Goal: Information Seeking & Learning: Learn about a topic

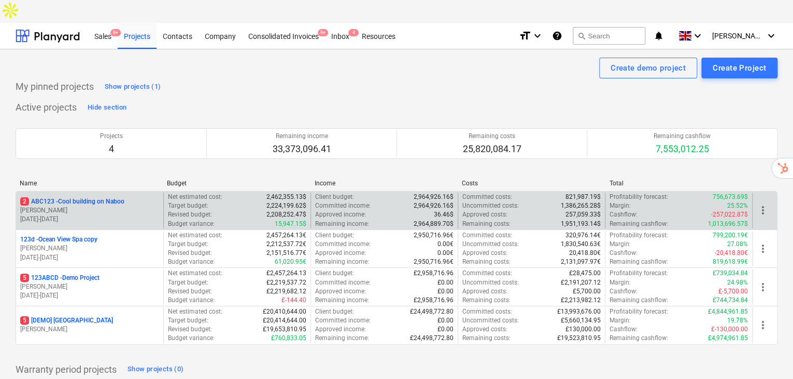
click at [79, 197] on p "2 ABC123 - Cool building on Naboo" at bounding box center [72, 201] width 104 height 9
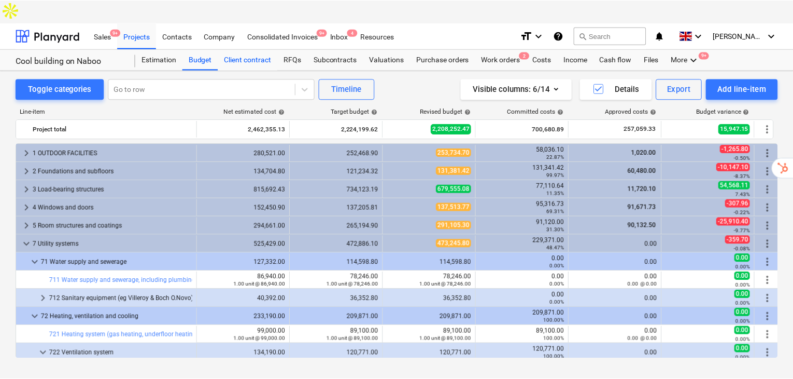
scroll to position [184, 0]
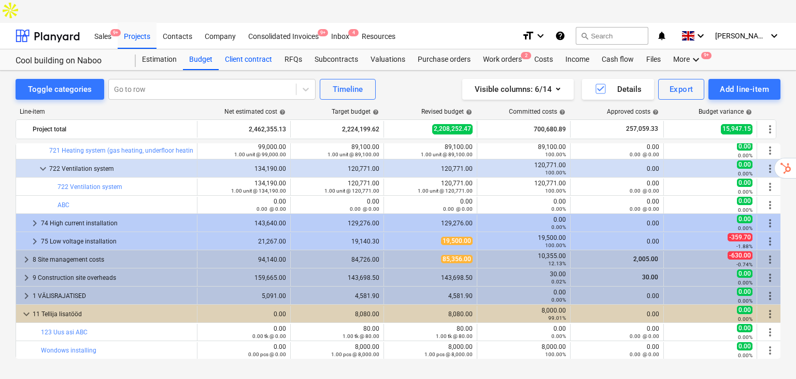
click at [257, 49] on div "Client contract" at bounding box center [249, 59] width 60 height 21
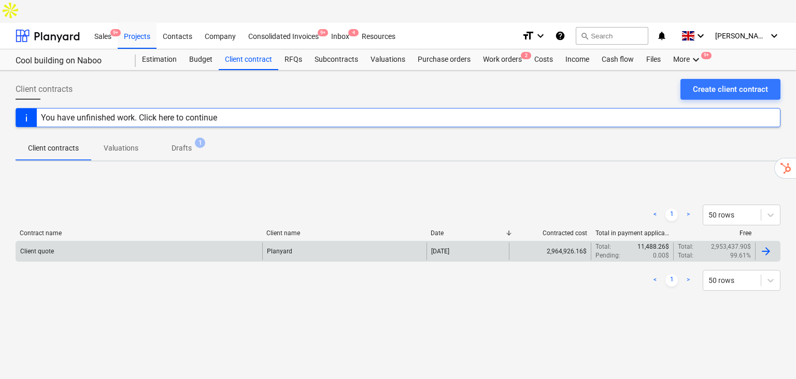
click at [91, 242] on div "Client quote" at bounding box center [139, 251] width 246 height 18
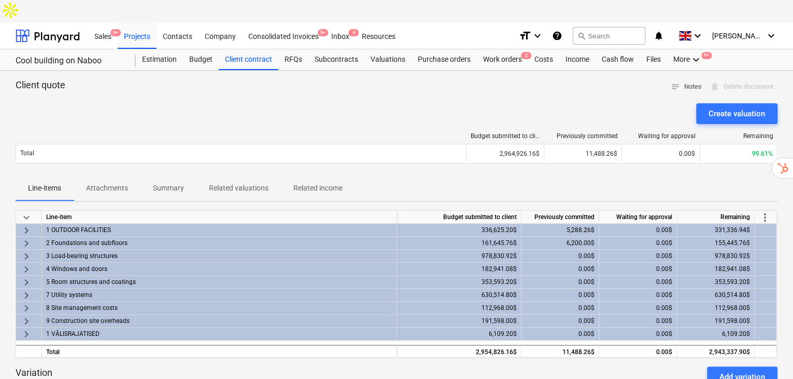
click at [103, 236] on div "2 Foundations and subfloors" at bounding box center [219, 242] width 346 height 12
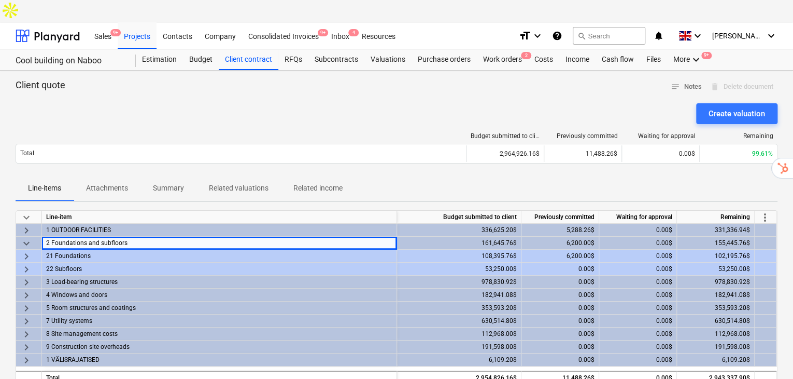
click at [103, 236] on div "2 Foundations and subfloors" at bounding box center [219, 242] width 346 height 12
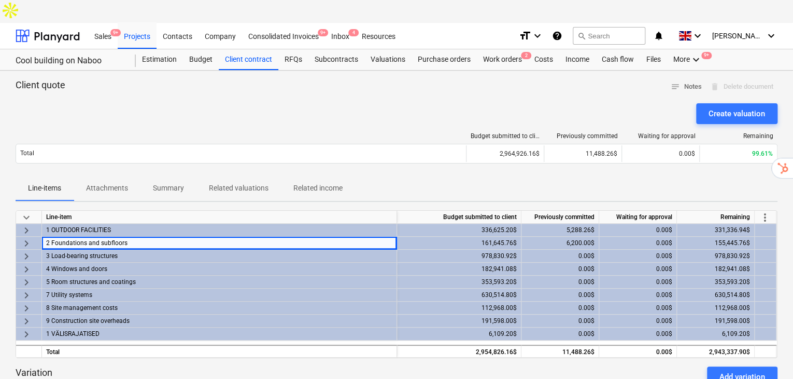
click at [102, 236] on div "2 Foundations and subfloors" at bounding box center [219, 242] width 346 height 12
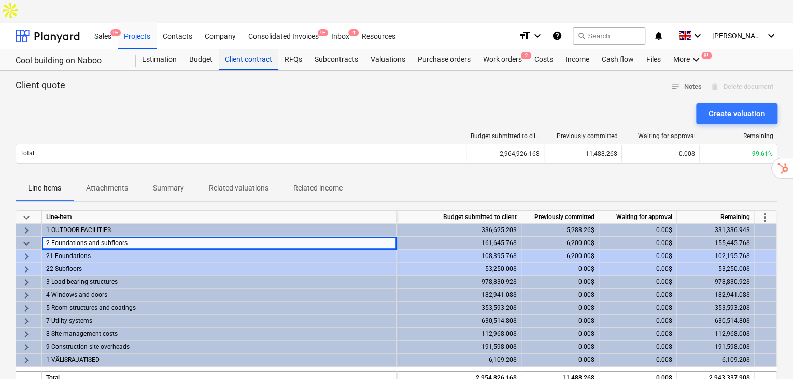
click at [260, 49] on div "Client contract" at bounding box center [249, 59] width 60 height 21
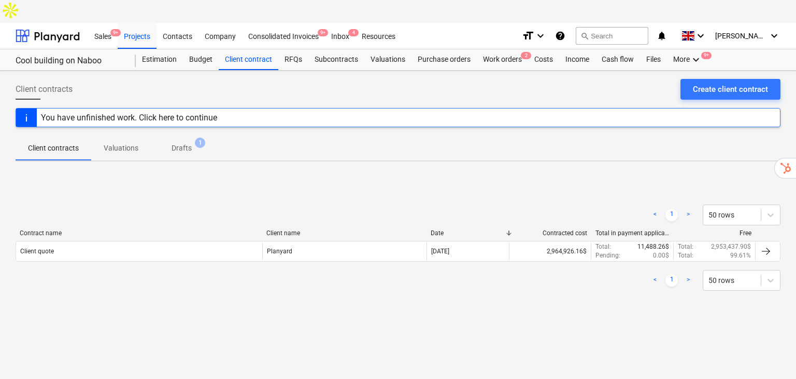
click at [570, 170] on div "< 1 > 50 rows Contract name Client name Date Contracted cost Total in payment a…" at bounding box center [398, 248] width 765 height 156
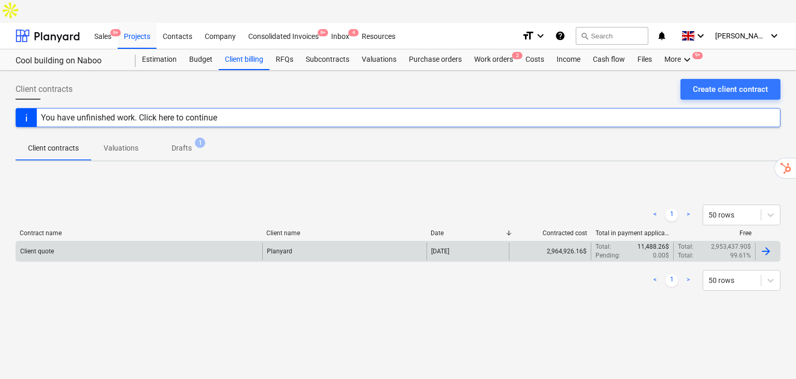
click at [205, 242] on div "Client quote" at bounding box center [139, 251] width 246 height 18
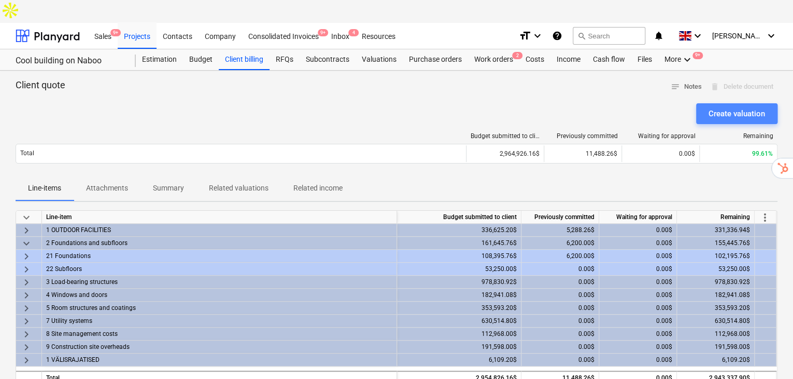
click at [730, 107] on div "Create valuation" at bounding box center [737, 113] width 57 height 13
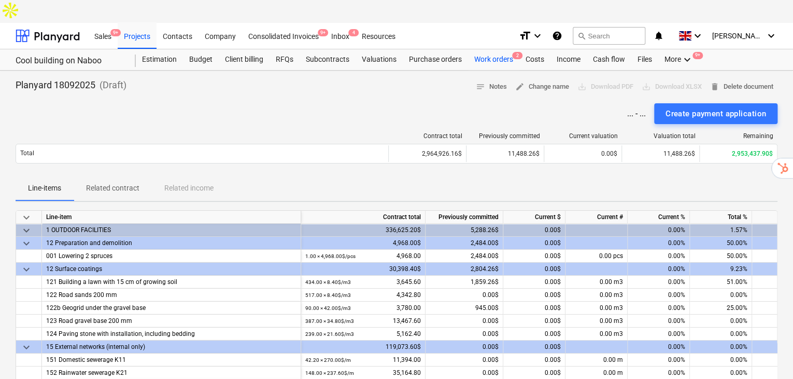
click at [502, 49] on div "Work orders 2" at bounding box center [493, 59] width 51 height 21
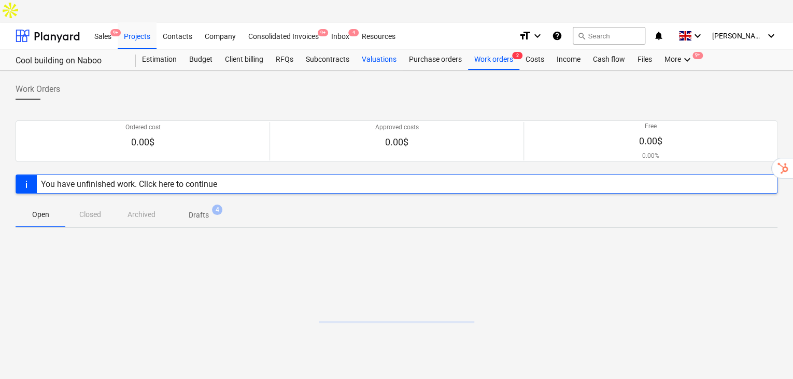
click at [382, 49] on div "Valuations" at bounding box center [379, 59] width 47 height 21
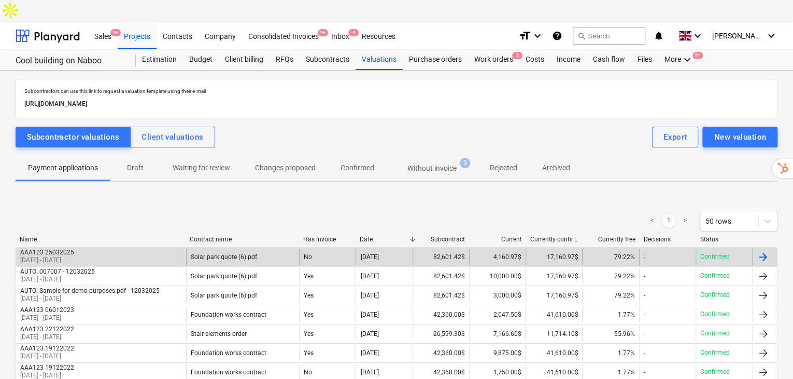
click at [71, 248] on div "AAA123 25032025 [DATE] - [DATE]" at bounding box center [101, 256] width 170 height 17
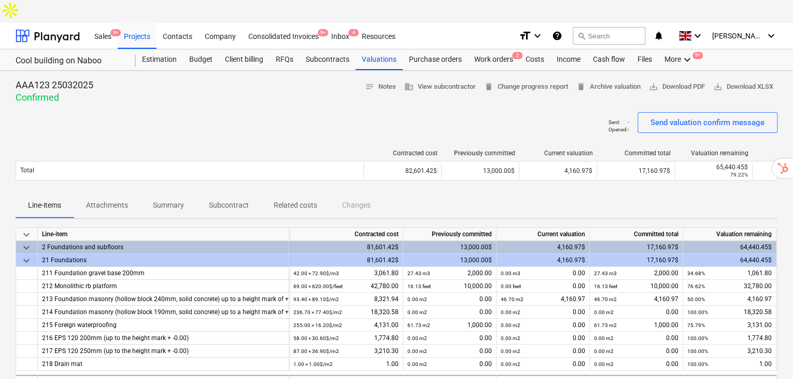
click at [183, 193] on button "Summary" at bounding box center [169, 205] width 56 height 25
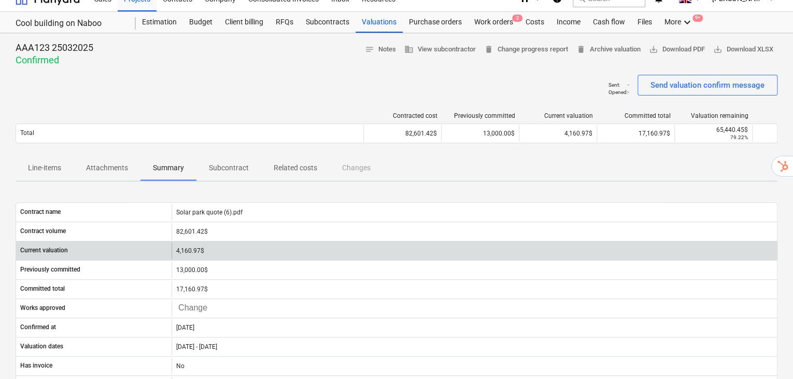
scroll to position [104, 0]
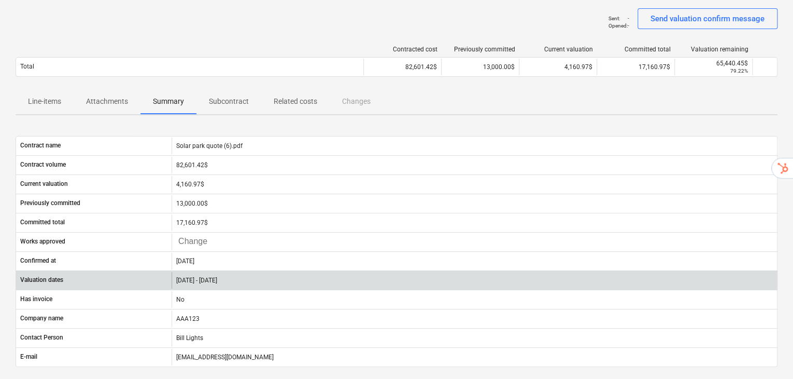
drag, startPoint x: 257, startPoint y: 256, endPoint x: 215, endPoint y: 255, distance: 42.0
click at [215, 272] on div "[DATE] - [DATE]" at bounding box center [475, 280] width 606 height 17
click at [233, 272] on div "[DATE] - [DATE]" at bounding box center [475, 280] width 606 height 17
drag, startPoint x: 254, startPoint y: 256, endPoint x: 176, endPoint y: 257, distance: 77.8
click at [176, 272] on div "[DATE] - [DATE]" at bounding box center [475, 280] width 606 height 17
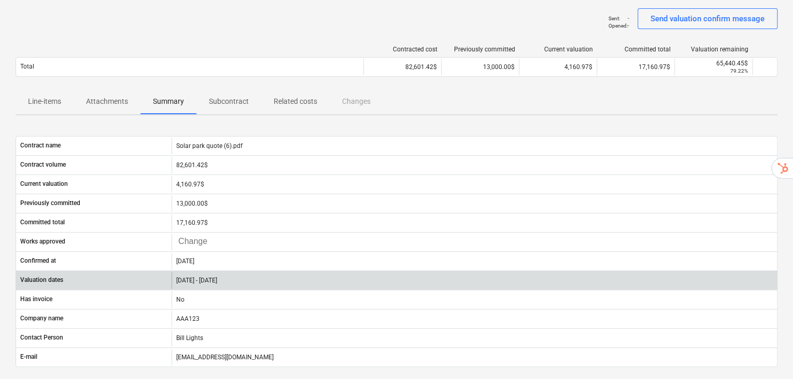
click at [235, 272] on div "[DATE] - [DATE]" at bounding box center [475, 280] width 606 height 17
click at [221, 272] on div "[DATE] - [DATE]" at bounding box center [475, 280] width 606 height 17
click at [210, 272] on div "[DATE] - [DATE]" at bounding box center [475, 280] width 606 height 17
click at [247, 272] on div "[DATE] - [DATE]" at bounding box center [475, 280] width 606 height 17
drag, startPoint x: 255, startPoint y: 256, endPoint x: 216, endPoint y: 257, distance: 38.9
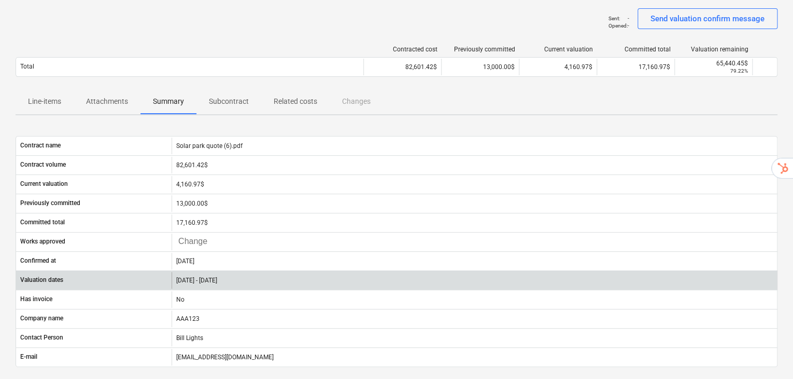
click at [224, 272] on div "[DATE] - [DATE]" at bounding box center [475, 280] width 606 height 17
drag, startPoint x: 197, startPoint y: 258, endPoint x: 171, endPoint y: 256, distance: 26.0
click at [172, 272] on div "[DATE] - [DATE]" at bounding box center [475, 280] width 606 height 17
click at [221, 272] on div "[DATE] - [DATE]" at bounding box center [475, 280] width 606 height 17
drag, startPoint x: 253, startPoint y: 254, endPoint x: 164, endPoint y: 255, distance: 88.7
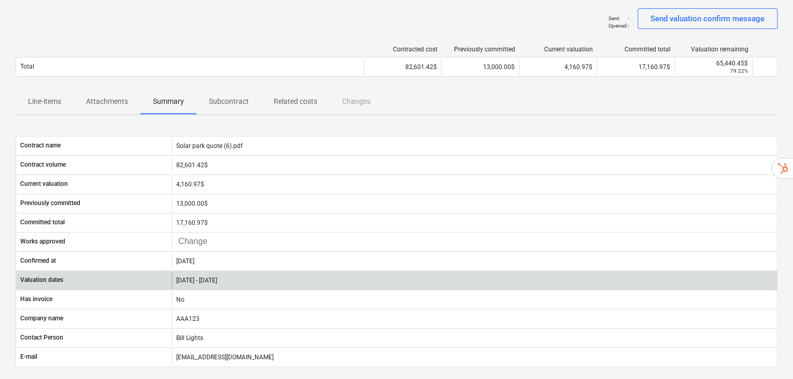
click at [164, 272] on div "Valuation dates [DATE] - [DATE]" at bounding box center [396, 280] width 761 height 17
click at [253, 272] on div "[DATE] - [DATE]" at bounding box center [475, 280] width 606 height 17
drag, startPoint x: 253, startPoint y: 253, endPoint x: 176, endPoint y: 256, distance: 76.3
click at [176, 272] on div "[DATE] - [DATE]" at bounding box center [475, 280] width 606 height 17
click at [232, 272] on div "[DATE] - [DATE]" at bounding box center [475, 280] width 606 height 17
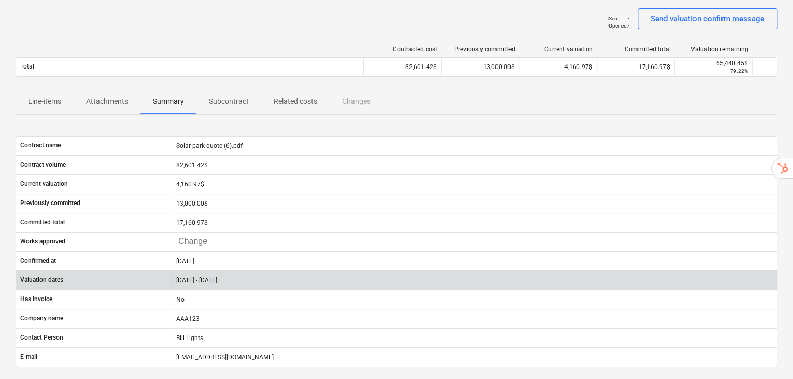
drag, startPoint x: 257, startPoint y: 255, endPoint x: 193, endPoint y: 255, distance: 64.3
click at [199, 272] on div "[DATE] - [DATE]" at bounding box center [475, 280] width 606 height 17
drag, startPoint x: 206, startPoint y: 266, endPoint x: 209, endPoint y: 257, distance: 9.8
click at [205, 289] on div "Has invoice No" at bounding box center [397, 298] width 762 height 19
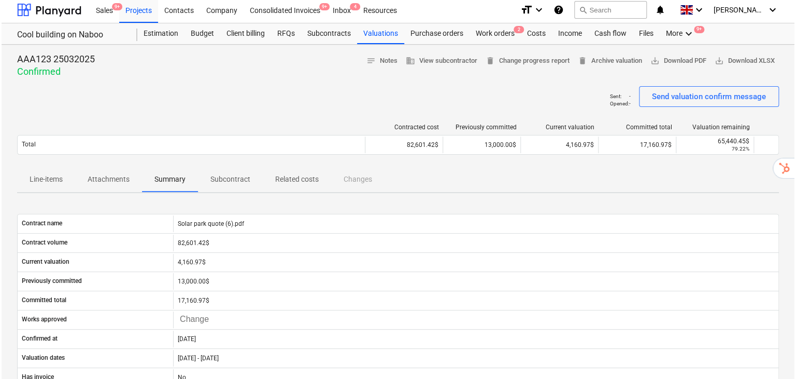
scroll to position [0, 0]
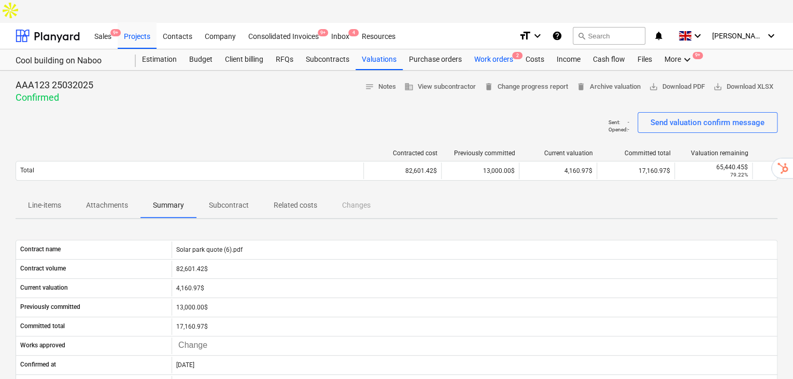
drag, startPoint x: 499, startPoint y: 36, endPoint x: 500, endPoint y: 45, distance: 8.9
click at [499, 49] on div "Work orders 2" at bounding box center [493, 59] width 51 height 21
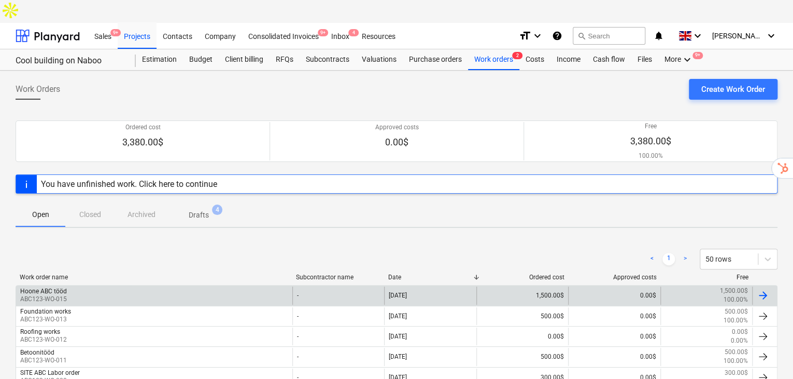
click at [81, 286] on div "Hoone ABC tööd ABC123-WO-015" at bounding box center [154, 295] width 276 height 18
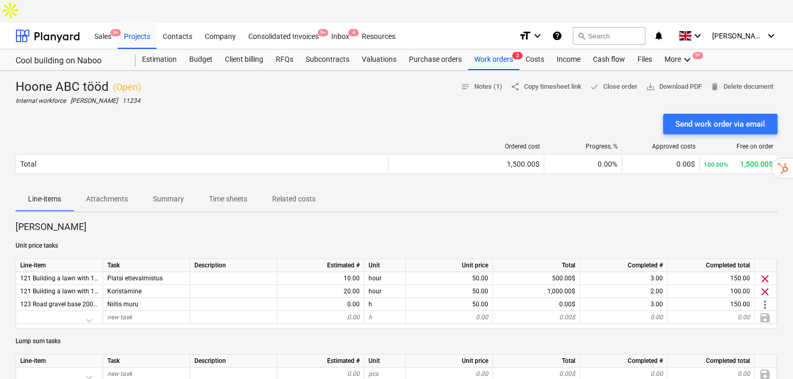
click at [218, 193] on p "Time sheets" at bounding box center [228, 198] width 38 height 11
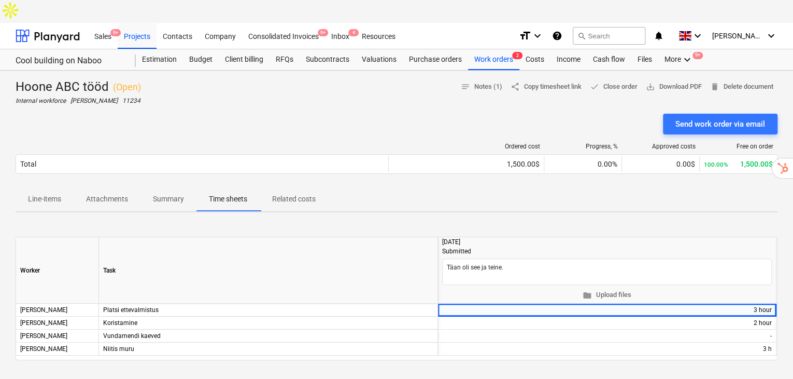
drag, startPoint x: 483, startPoint y: 218, endPoint x: 452, endPoint y: 219, distance: 31.6
click at [480, 237] on div "[DATE] Submitted" at bounding box center [607, 246] width 330 height 19
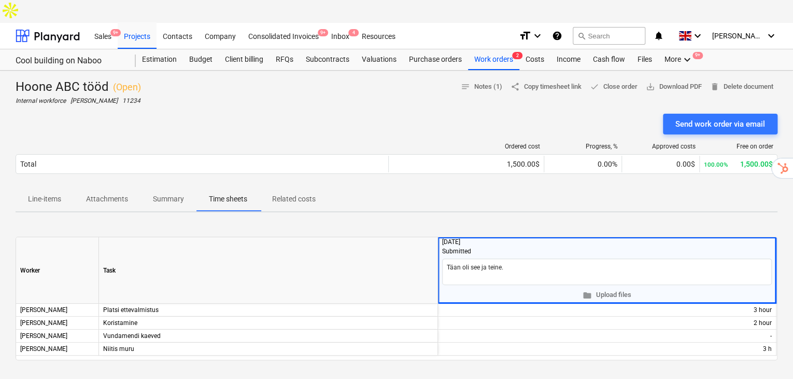
drag, startPoint x: 452, startPoint y: 219, endPoint x: 437, endPoint y: 218, distance: 15.1
click at [0, 0] on div "Worker Task [DATE] Submitted Täan oli see ja teine. folder Upload files" at bounding box center [0, 0] width 0 height 0
click at [483, 237] on div "[DATE] Submitted" at bounding box center [607, 246] width 330 height 19
drag, startPoint x: 480, startPoint y: 219, endPoint x: 443, endPoint y: 217, distance: 36.9
click at [443, 237] on div "[DATE] Submitted" at bounding box center [607, 246] width 330 height 19
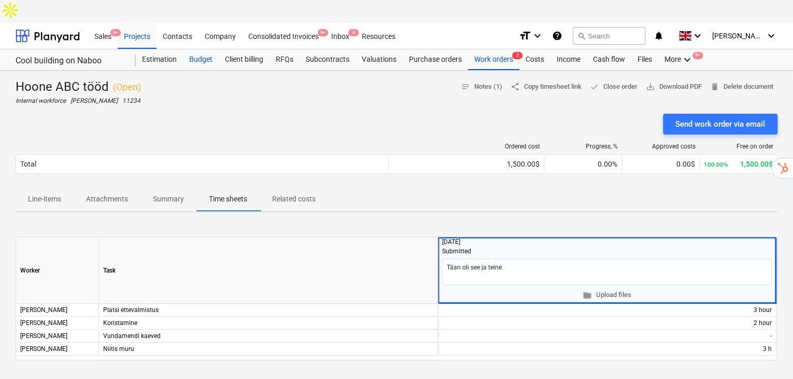
click at [212, 49] on div "Budget" at bounding box center [201, 59] width 36 height 21
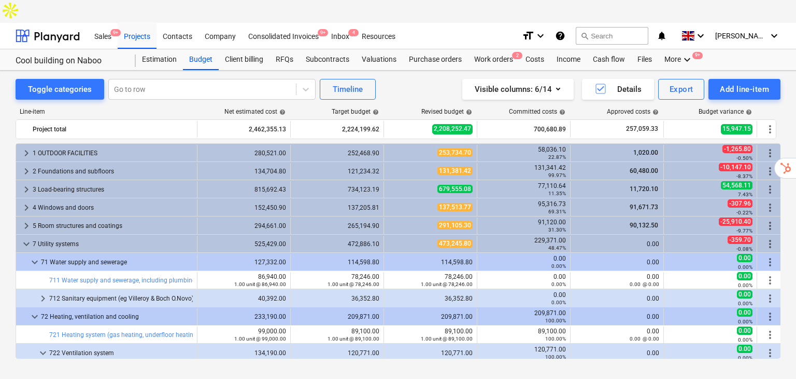
scroll to position [149, 0]
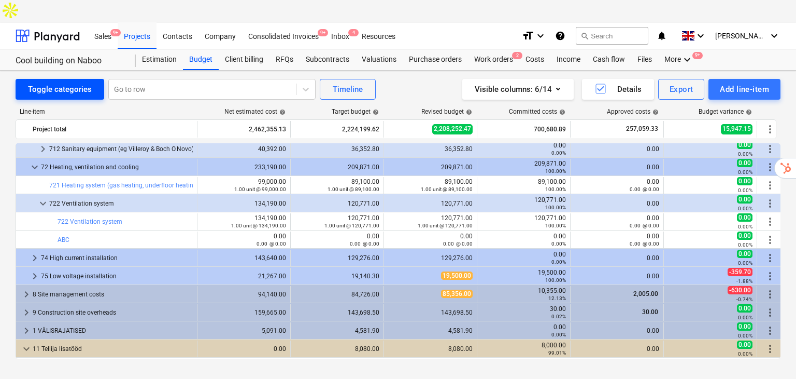
click at [22, 79] on button "Toggle categories" at bounding box center [60, 89] width 89 height 21
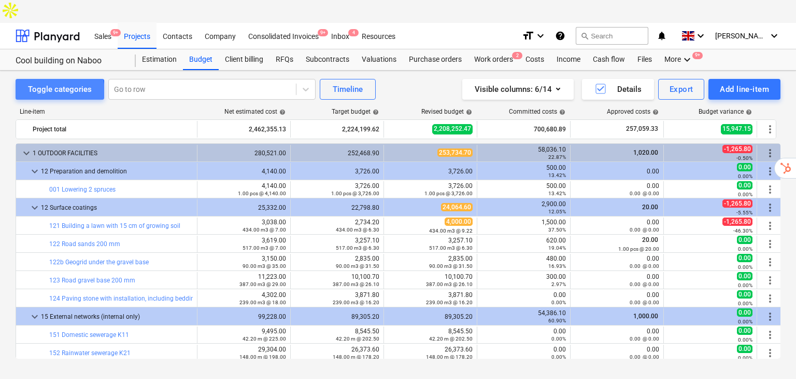
click at [34, 82] on div "Toggle categories" at bounding box center [60, 88] width 64 height 13
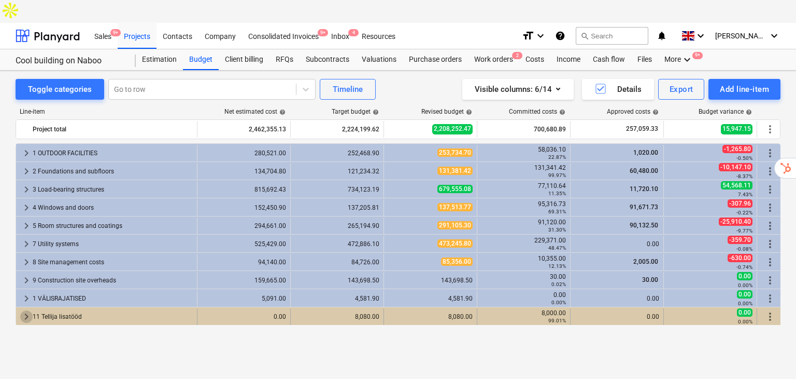
click at [24, 310] on span "keyboard_arrow_right" at bounding box center [26, 316] width 12 height 12
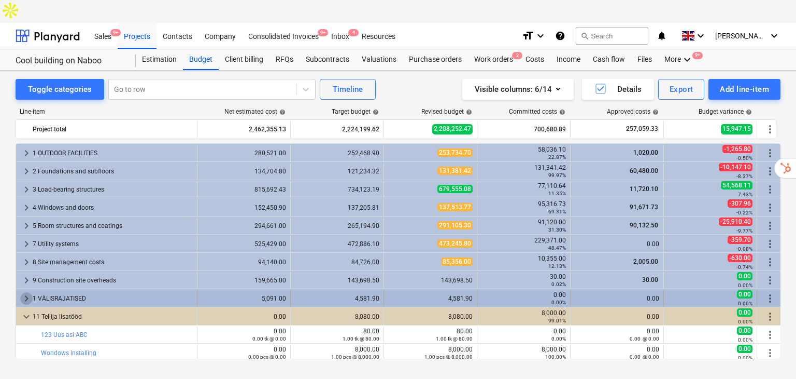
click at [26, 292] on span "keyboard_arrow_right" at bounding box center [26, 298] width 12 height 12
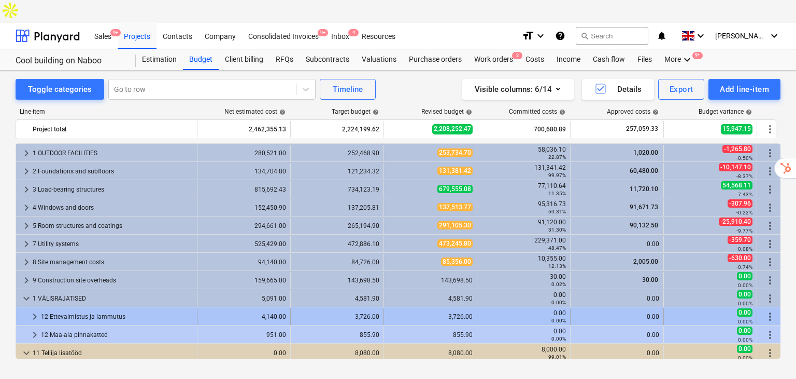
click at [108, 308] on div "12 Ettevalmistus ja lammutus" at bounding box center [117, 316] width 152 height 17
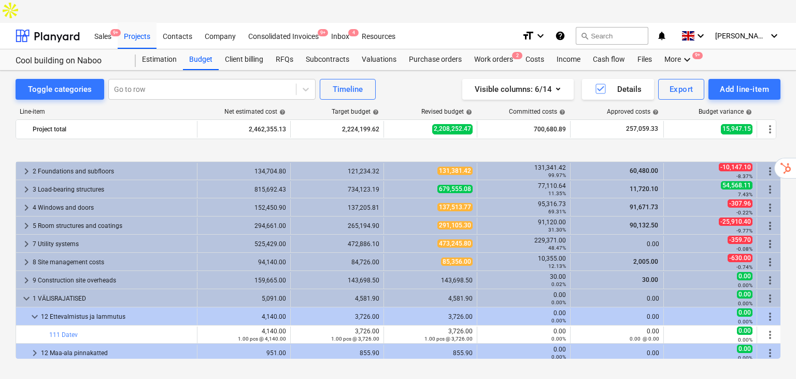
scroll to position [57, 0]
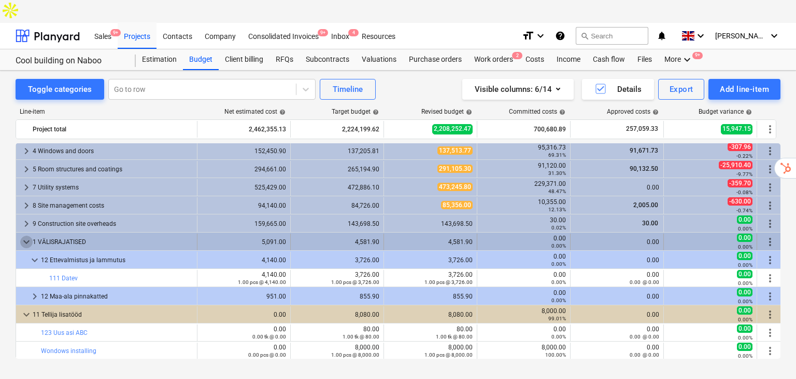
click at [29, 235] on span "keyboard_arrow_down" at bounding box center [26, 241] width 12 height 12
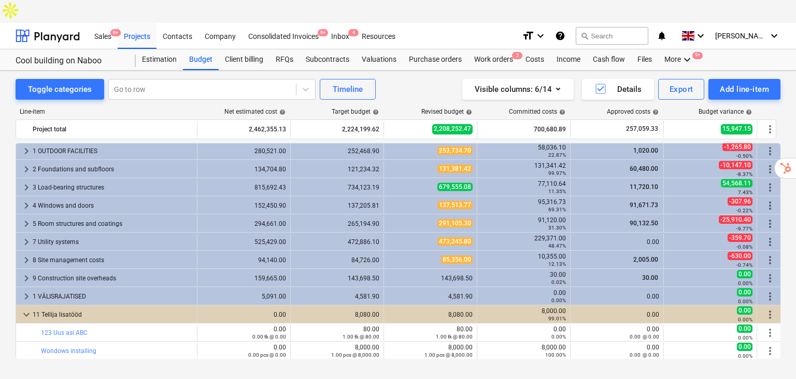
scroll to position [0, 0]
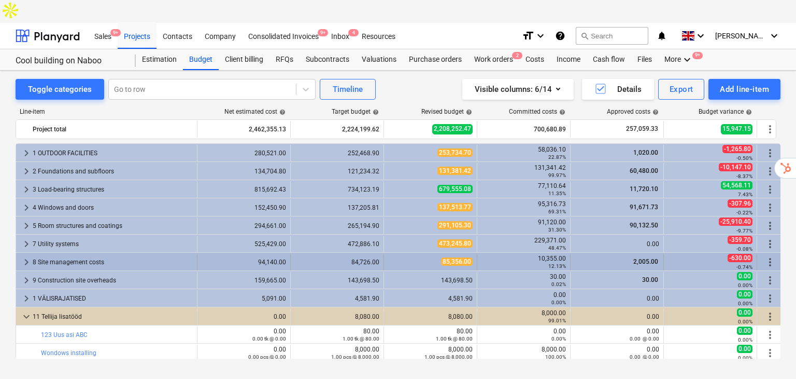
click at [78, 254] on div "8 Site management costs" at bounding box center [113, 262] width 160 height 17
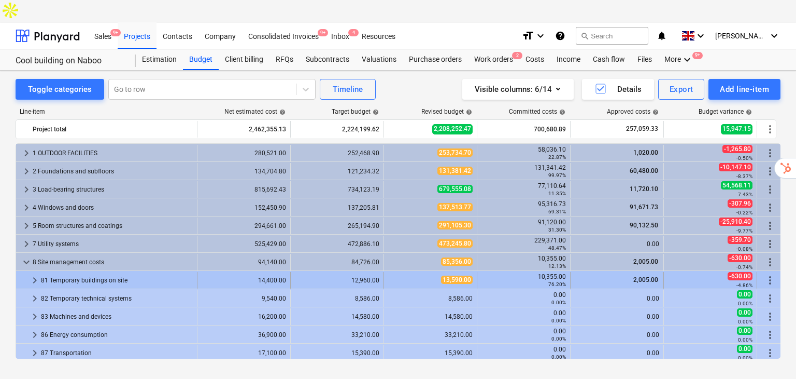
click at [105, 272] on div "81 Temporary buildings on site" at bounding box center [117, 280] width 152 height 17
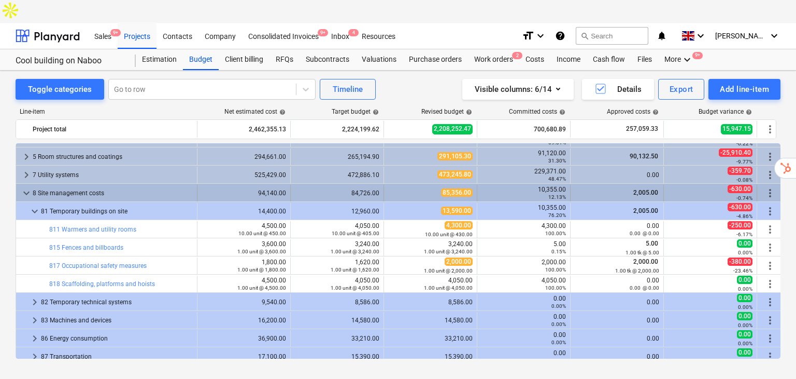
click at [27, 187] on span "keyboard_arrow_down" at bounding box center [26, 193] width 12 height 12
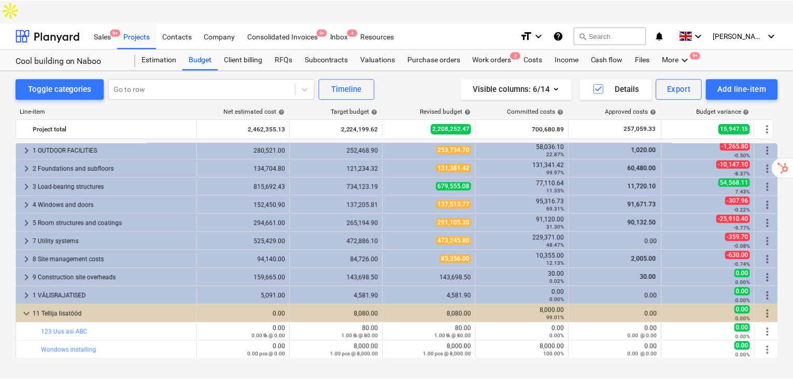
scroll to position [2, 0]
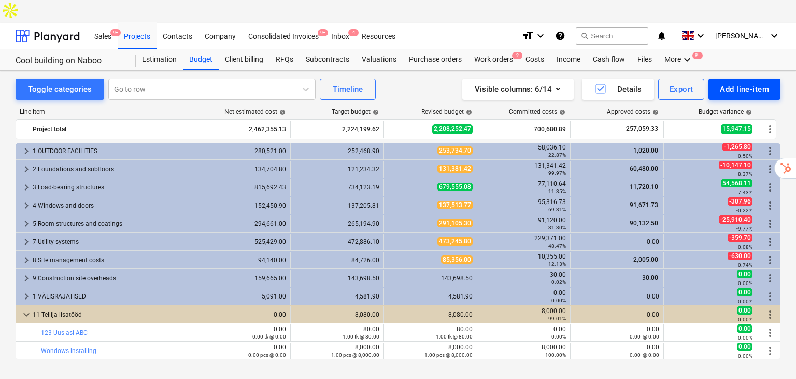
click at [739, 79] on button "Add line-item" at bounding box center [745, 89] width 72 height 21
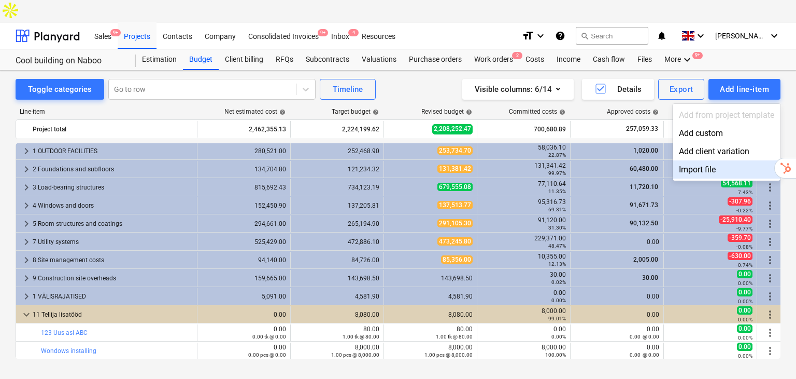
click at [772, 293] on div at bounding box center [398, 189] width 796 height 379
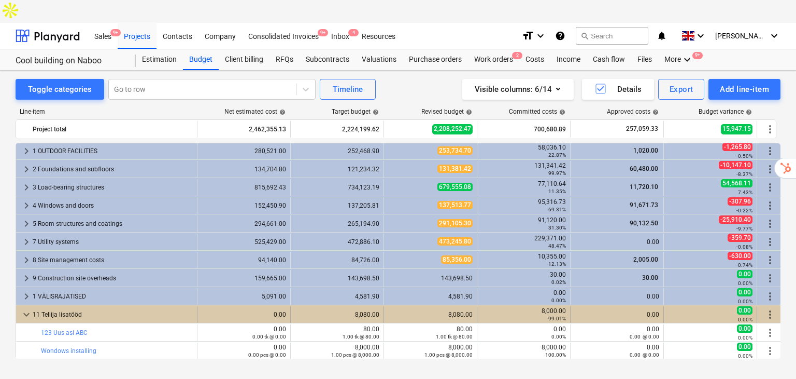
click at [772, 308] on span "more_vert" at bounding box center [770, 314] width 12 height 12
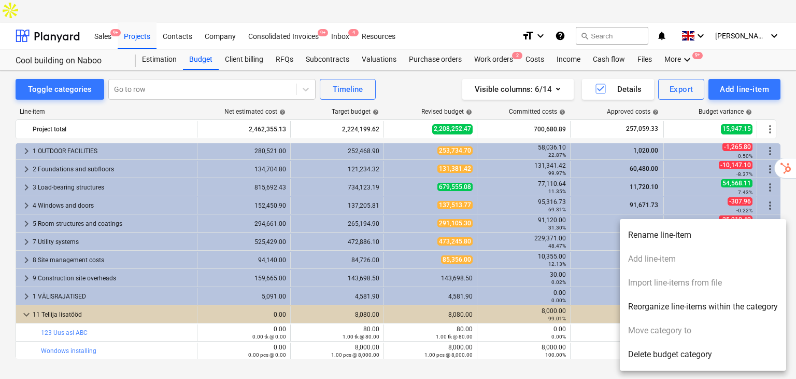
click at [609, 361] on div at bounding box center [398, 189] width 796 height 379
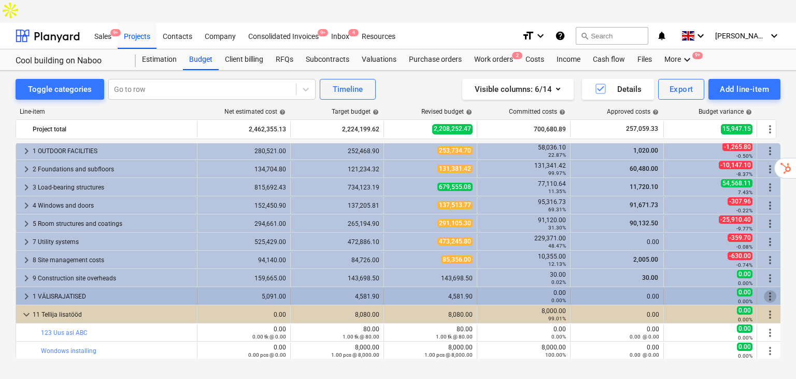
click at [774, 290] on span "more_vert" at bounding box center [770, 296] width 12 height 12
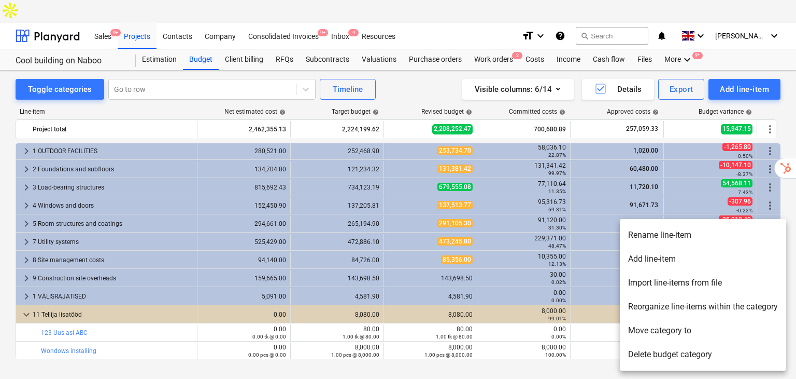
click at [597, 353] on div at bounding box center [398, 189] width 796 height 379
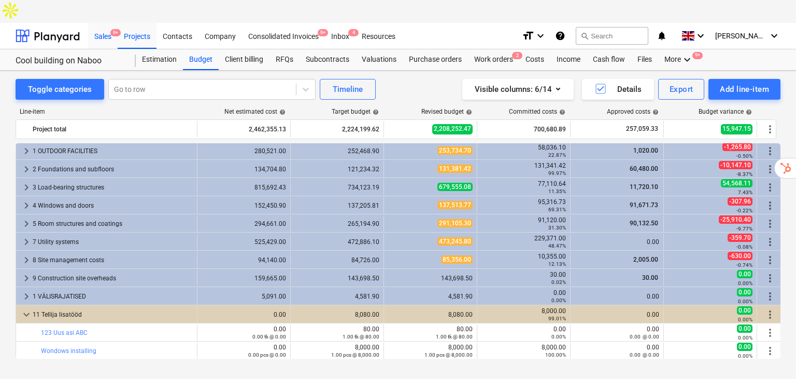
click at [105, 22] on div "Sales 9+" at bounding box center [103, 35] width 30 height 26
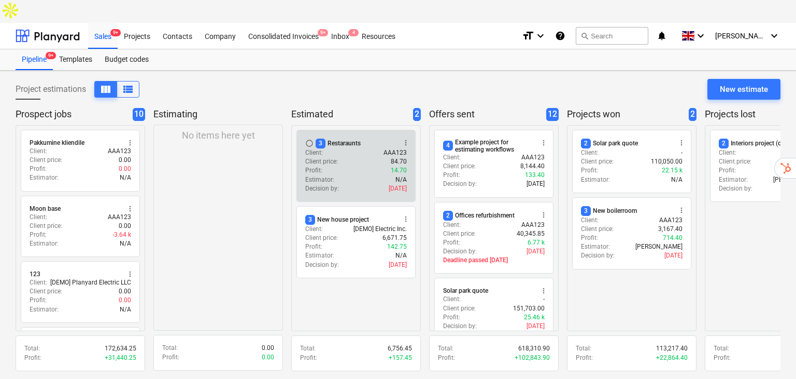
click at [338, 138] on div "3 Restaraunts" at bounding box center [338, 143] width 45 height 10
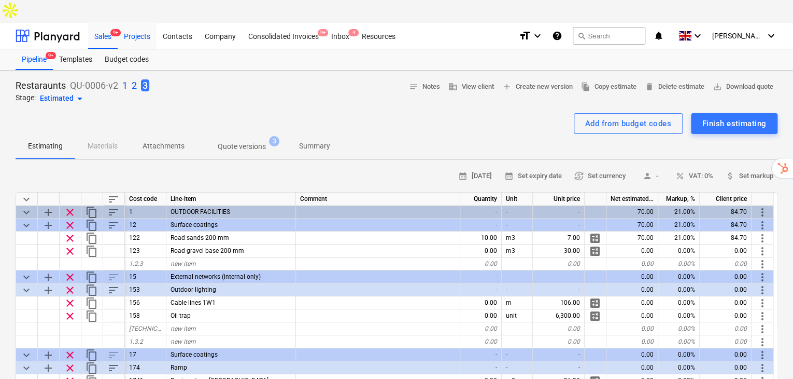
click at [143, 22] on div "Projects" at bounding box center [137, 35] width 39 height 26
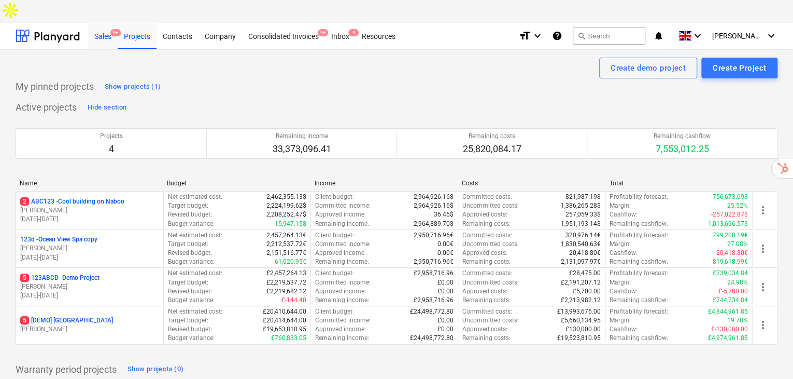
click at [103, 22] on div "Sales 9+" at bounding box center [103, 35] width 30 height 26
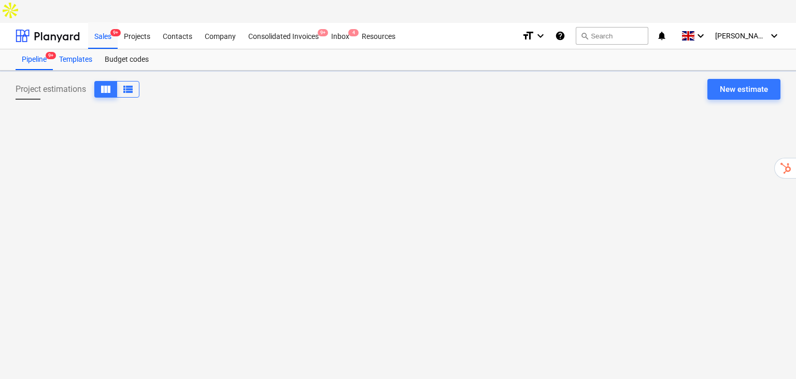
click at [79, 49] on div "Templates" at bounding box center [76, 59] width 46 height 21
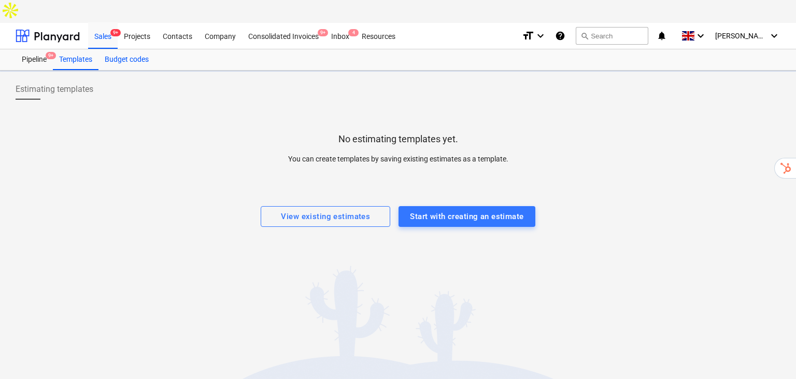
click at [111, 49] on div "Budget codes" at bounding box center [127, 59] width 57 height 21
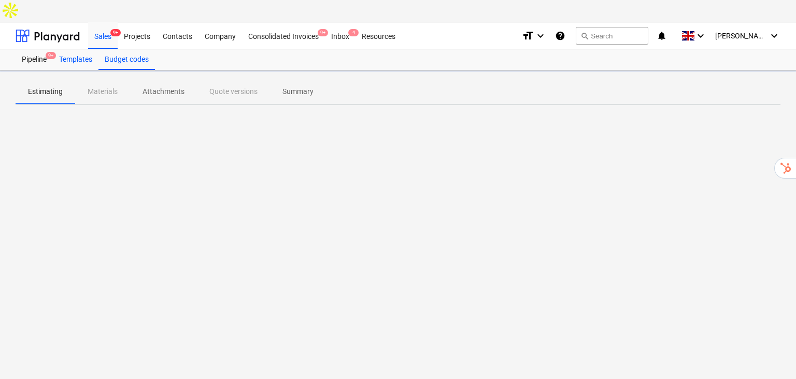
click at [76, 49] on div "Templates" at bounding box center [76, 59] width 46 height 21
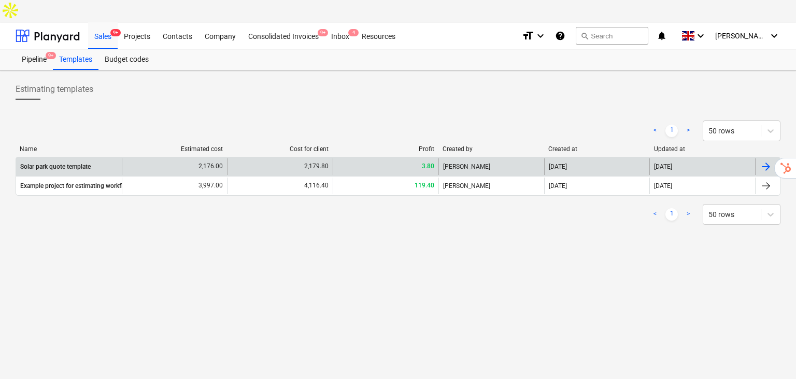
click at [72, 163] on div "Solar park quote template" at bounding box center [55, 166] width 71 height 7
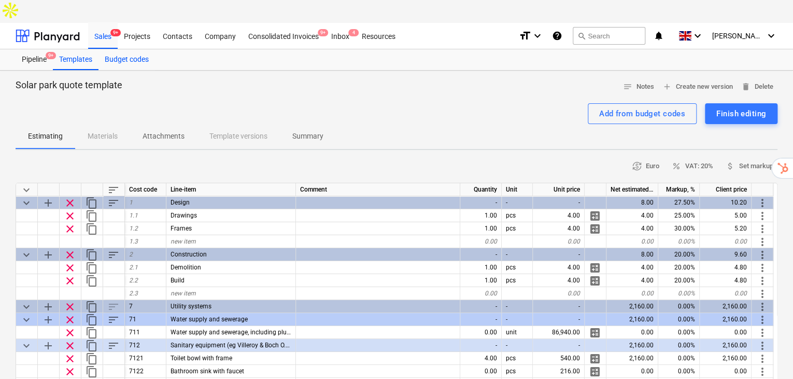
click at [119, 49] on div "Budget codes" at bounding box center [127, 59] width 57 height 21
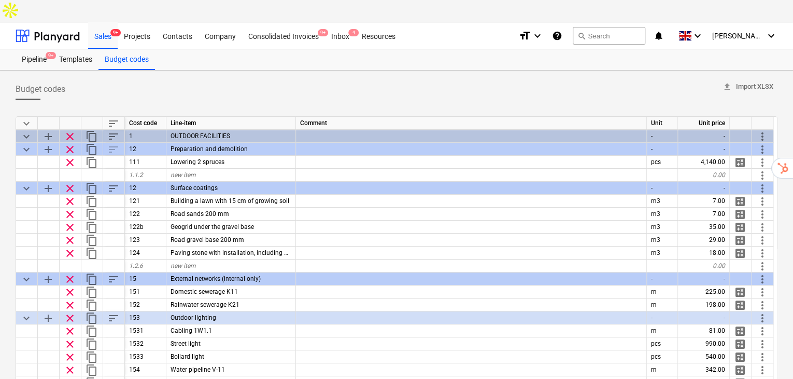
click at [27, 117] on span "keyboard_arrow_down" at bounding box center [26, 123] width 12 height 12
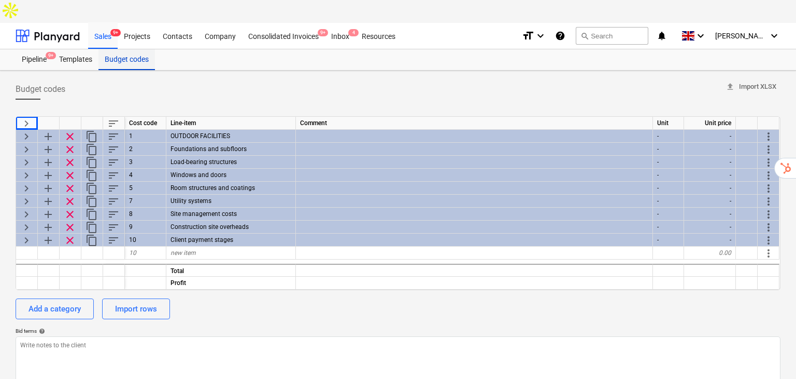
click at [30, 49] on div "Pipeline 9+" at bounding box center [34, 59] width 37 height 21
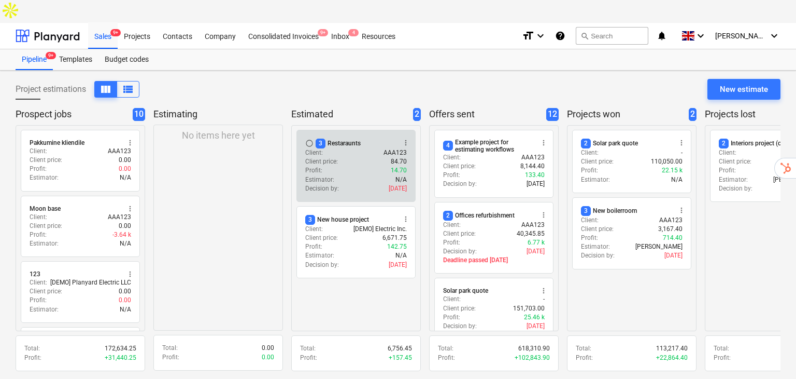
click at [372, 157] on div "Client price : 84.70" at bounding box center [356, 161] width 102 height 9
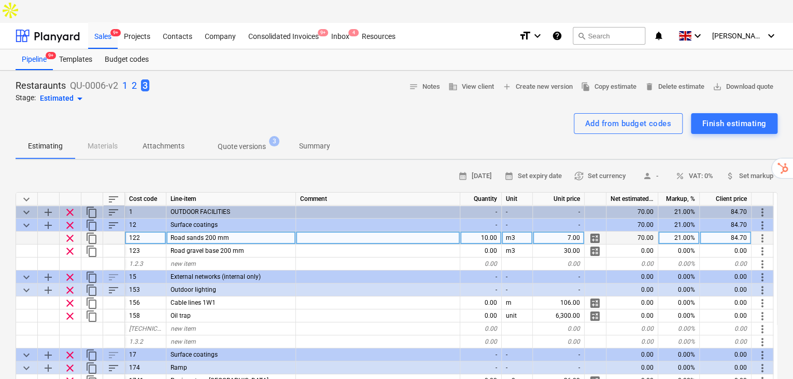
type textarea "x"
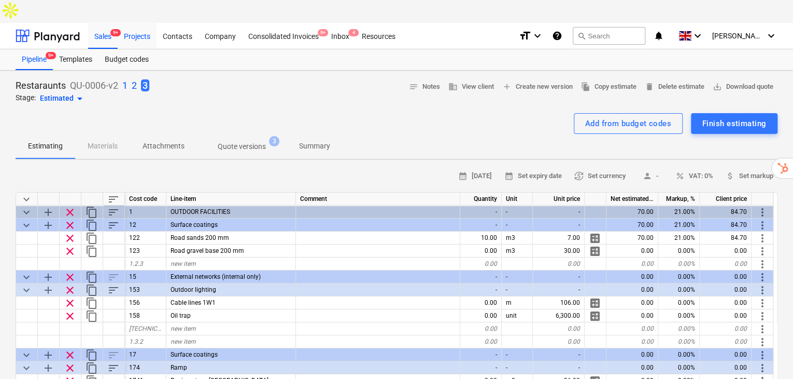
click at [136, 22] on div "Projects" at bounding box center [137, 35] width 39 height 26
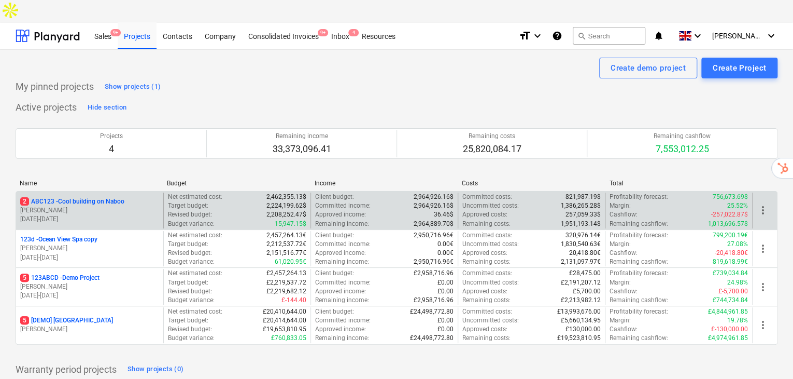
click at [98, 215] on p "[DATE] - [DATE]" at bounding box center [89, 219] width 139 height 9
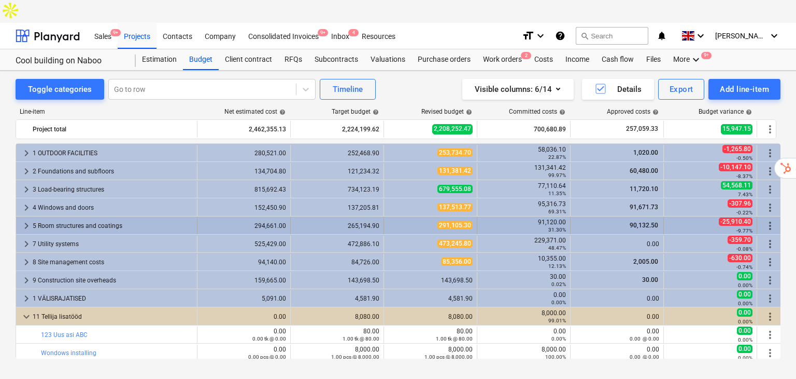
scroll to position [2, 0]
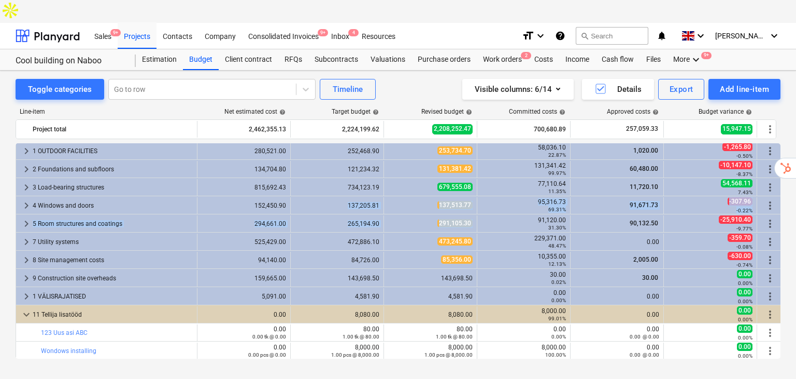
click at [312, 214] on div "keyboard_arrow_right 5 Room structures and coatings 294,661.00 265,194.90 291,1…" at bounding box center [400, 223] width 768 height 18
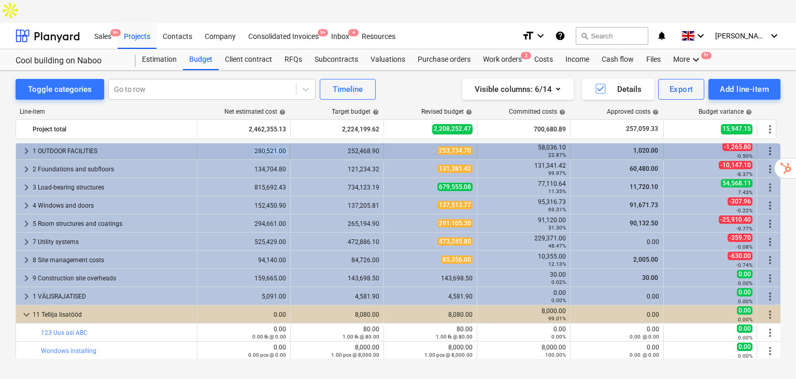
drag, startPoint x: 204, startPoint y: 131, endPoint x: 344, endPoint y: 135, distance: 139.5
click at [344, 143] on div "keyboard_arrow_right 1 OUTDOOR FACILITIES 280,521.00 252,468.90 253,734.70 58,0…" at bounding box center [399, 151] width 767 height 17
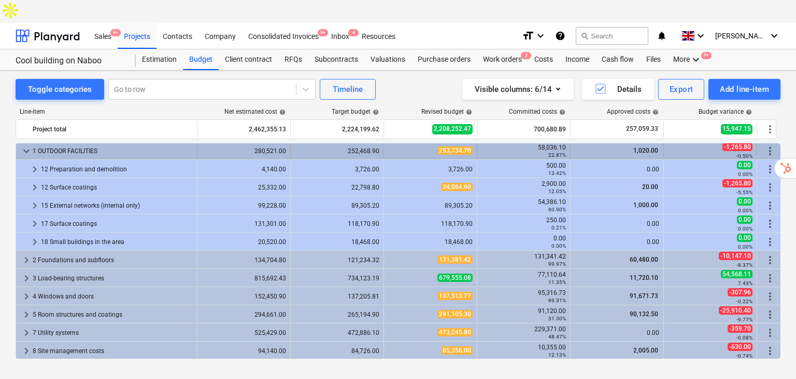
click at [31, 145] on span "keyboard_arrow_down" at bounding box center [26, 151] width 12 height 12
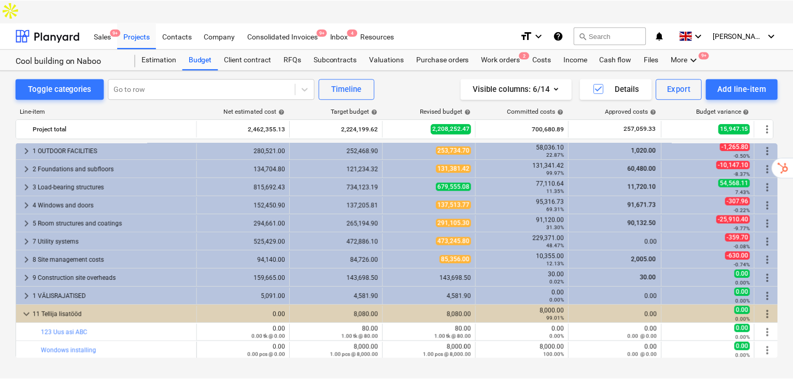
scroll to position [0, 0]
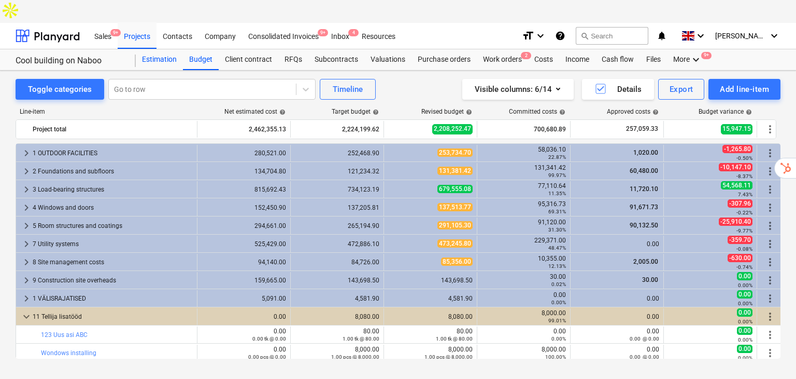
click at [170, 49] on div "Estimation" at bounding box center [159, 59] width 47 height 21
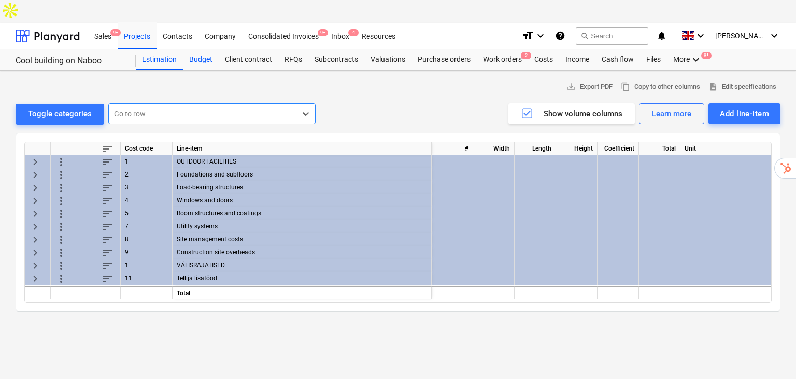
click at [194, 49] on div "Budget" at bounding box center [201, 59] width 36 height 21
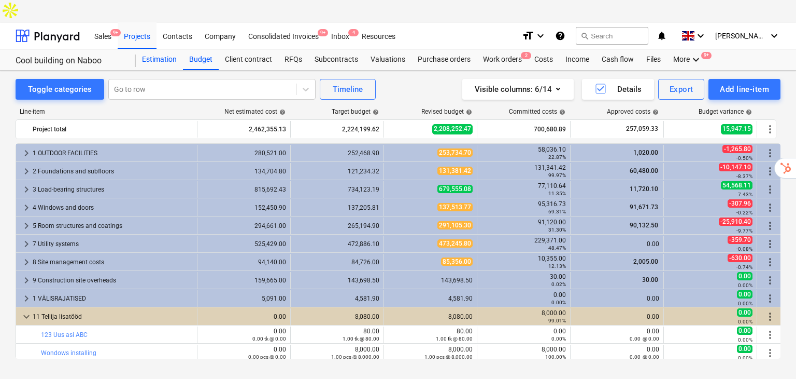
click at [149, 49] on div "Estimation" at bounding box center [159, 59] width 47 height 21
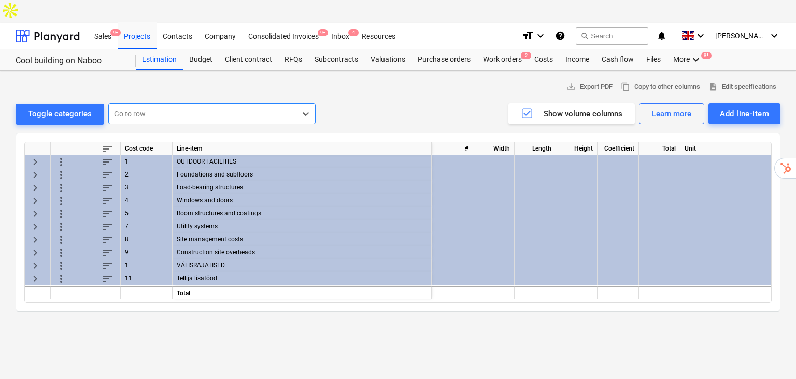
click at [156, 194] on div "4" at bounding box center [147, 200] width 52 height 13
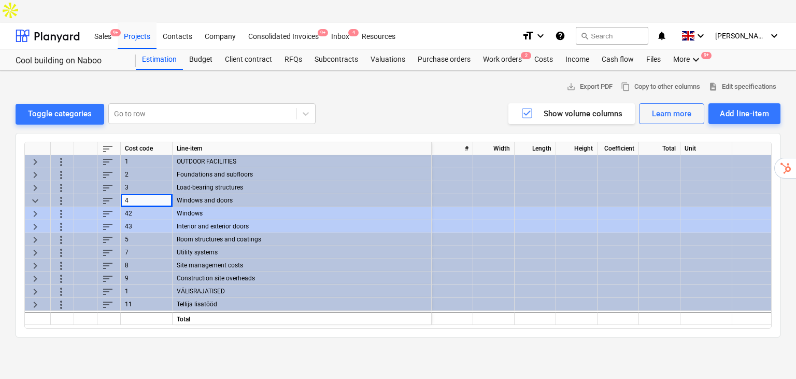
click at [205, 207] on div "Windows" at bounding box center [302, 213] width 259 height 13
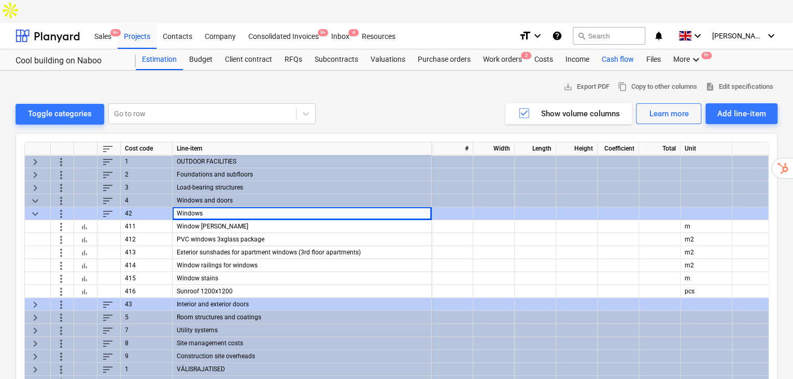
click at [620, 49] on div "Cash flow" at bounding box center [618, 59] width 45 height 21
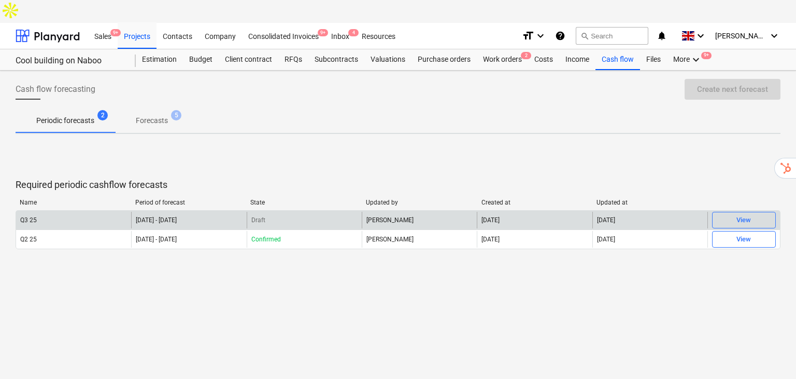
click at [92, 212] on div "Q3 25" at bounding box center [73, 220] width 115 height 17
click at [95, 212] on div "Q3 25" at bounding box center [73, 220] width 115 height 17
click at [255, 216] on p "Draft" at bounding box center [258, 220] width 14 height 9
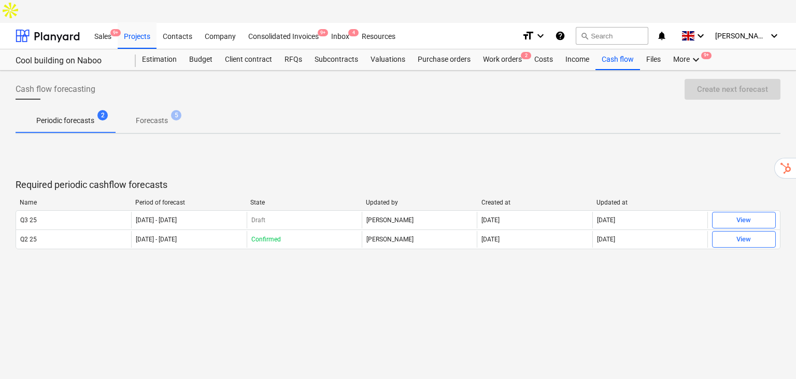
click at [172, 111] on span "Forecasts 5" at bounding box center [152, 120] width 74 height 19
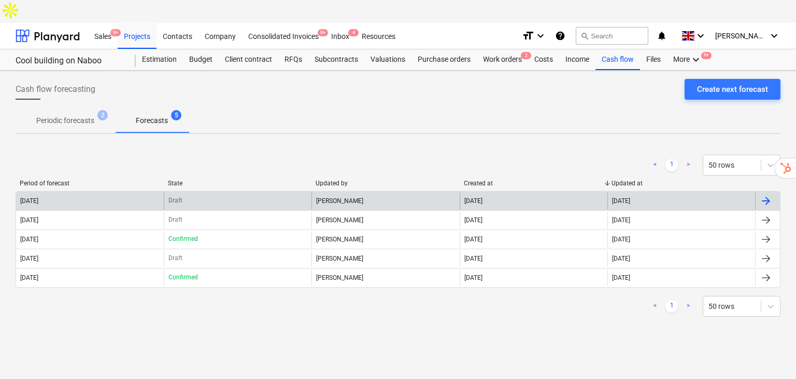
click at [89, 192] on div "[DATE]" at bounding box center [90, 200] width 148 height 17
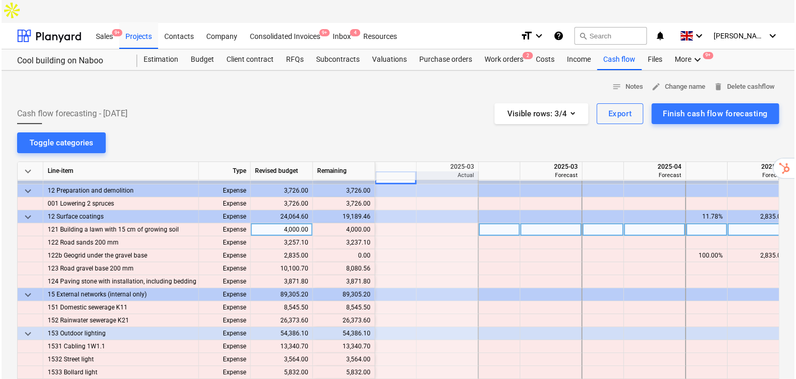
scroll to position [0, 3215]
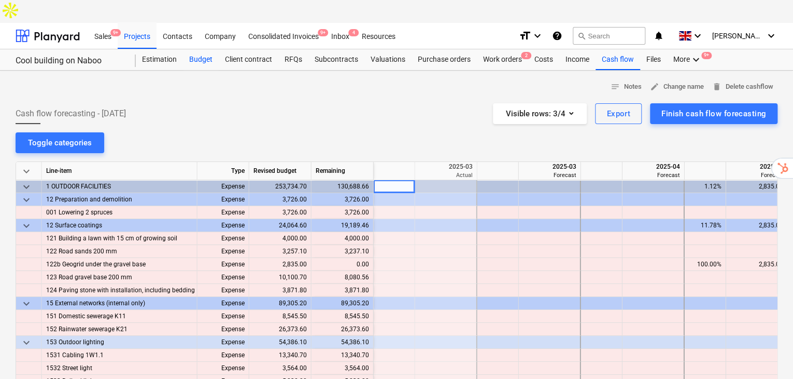
click at [185, 49] on div "Budget" at bounding box center [201, 59] width 36 height 21
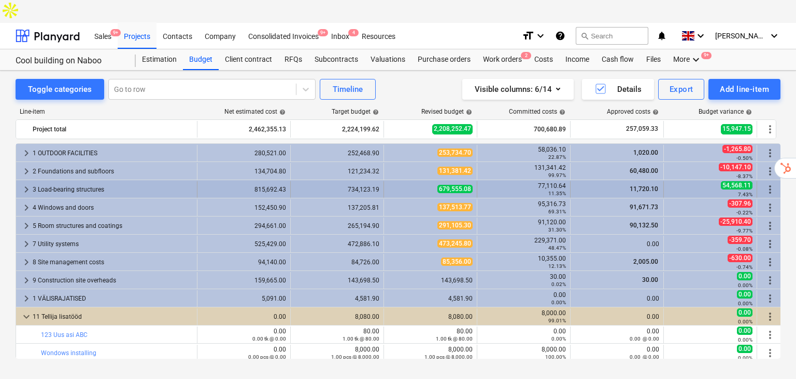
click at [205, 181] on div "815,692.43" at bounding box center [244, 189] width 85 height 17
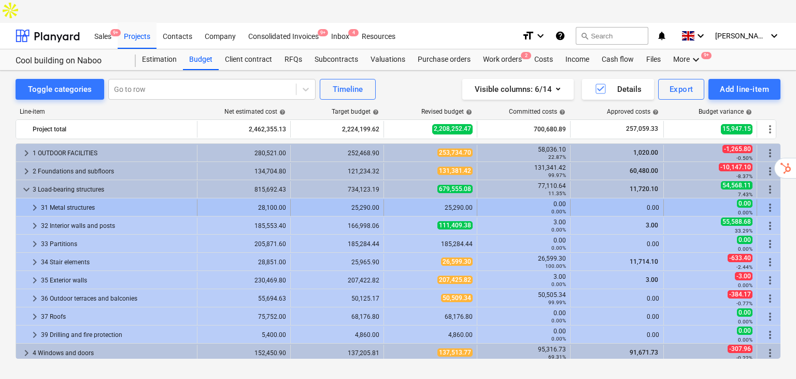
click at [62, 199] on div "31 Metal structures" at bounding box center [117, 207] width 152 height 17
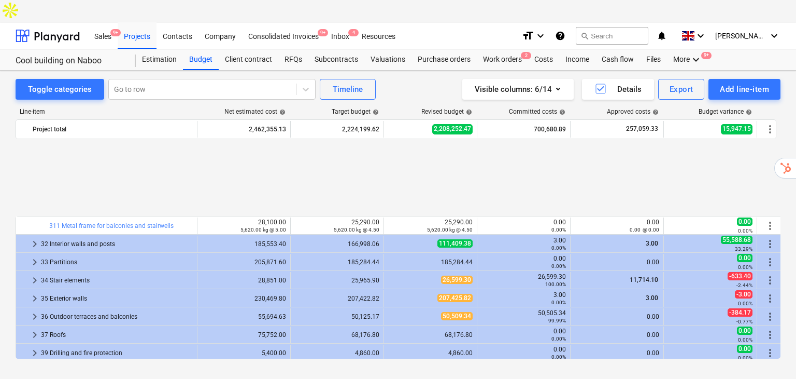
scroll to position [166, 0]
